Goal: Task Accomplishment & Management: Use online tool/utility

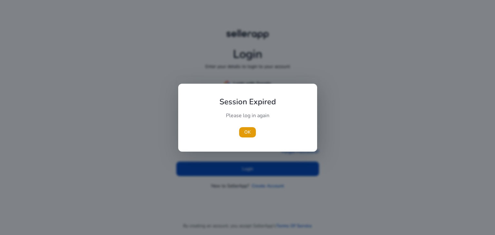
click at [259, 83] on div at bounding box center [247, 117] width 495 height 235
click at [246, 133] on span "OK" at bounding box center [247, 132] width 6 height 7
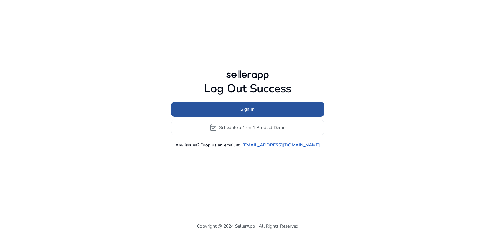
click at [245, 109] on span "Sign In" at bounding box center [247, 109] width 14 height 7
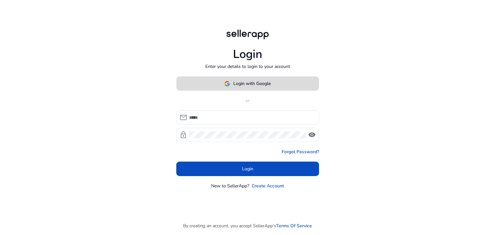
click at [245, 83] on span "Login with Google" at bounding box center [251, 83] width 37 height 7
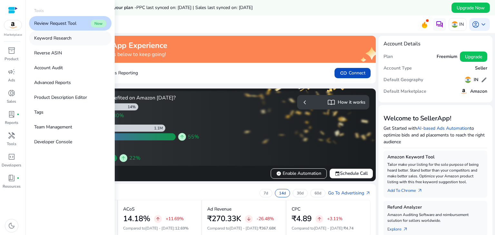
click at [52, 38] on p "Keyword Research" at bounding box center [52, 38] width 37 height 7
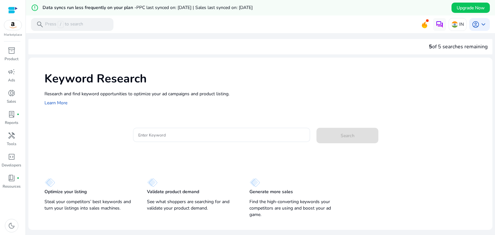
click at [178, 76] on h1 "Keyword Research" at bounding box center [264, 79] width 441 height 14
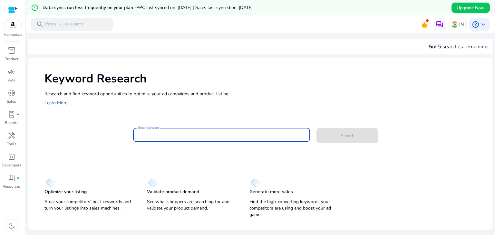
click at [167, 134] on input "Enter Keyword" at bounding box center [221, 134] width 167 height 7
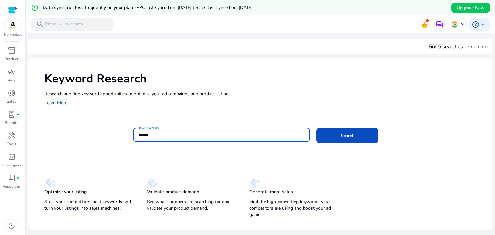
type input "******"
click at [316, 128] on button "Search" at bounding box center [347, 135] width 62 height 15
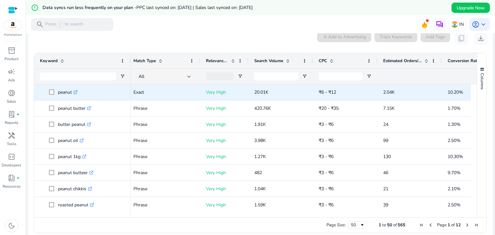
scroll to position [0, 73]
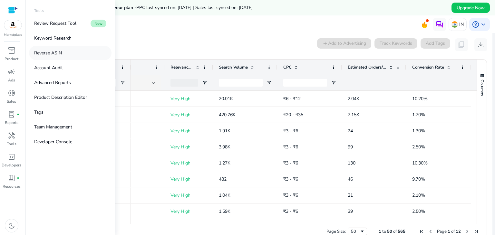
click at [59, 52] on p "Reverse ASIN" at bounding box center [48, 53] width 28 height 7
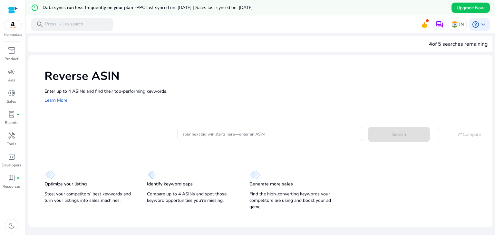
click at [318, 100] on div "Enter up to 4 ASINs and find their top-performing keywords. Learn More" at bounding box center [264, 96] width 441 height 16
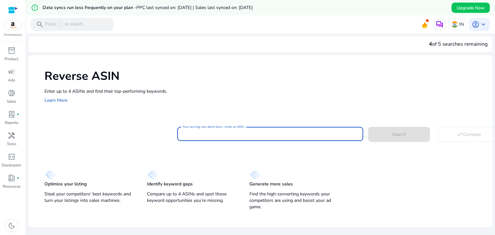
click at [225, 137] on input "Your next big win starts here—enter an ASIN" at bounding box center [270, 133] width 176 height 7
click at [211, 133] on input "Your next big win starts here—enter an ASIN" at bounding box center [270, 133] width 176 height 7
paste input "**********"
type input "**********"
click at [403, 132] on span "Search" at bounding box center [399, 134] width 14 height 7
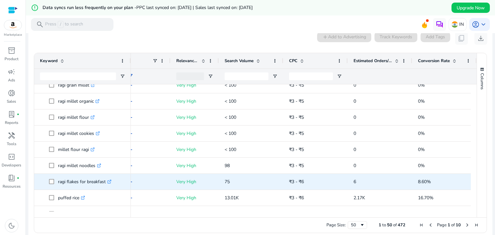
scroll to position [92, 0]
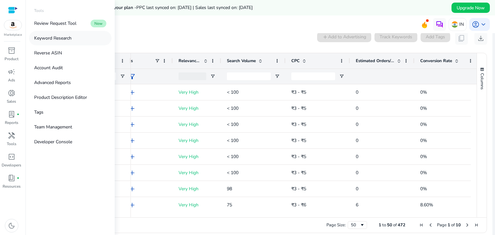
click at [63, 38] on p "Keyword Research" at bounding box center [52, 38] width 37 height 7
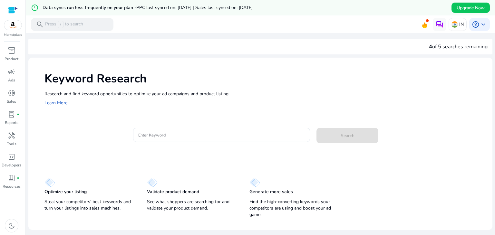
click at [257, 115] on div "Keyword Research Research and find keyword opportunities to optimize your [PERS…" at bounding box center [260, 89] width 464 height 62
